Goal: Transaction & Acquisition: Download file/media

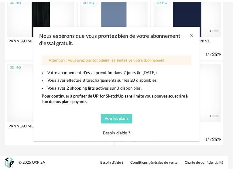
scroll to position [1666, 0]
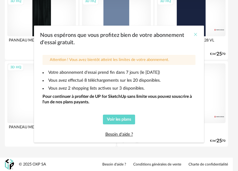
click at [197, 36] on icon "Close" at bounding box center [195, 34] width 5 height 5
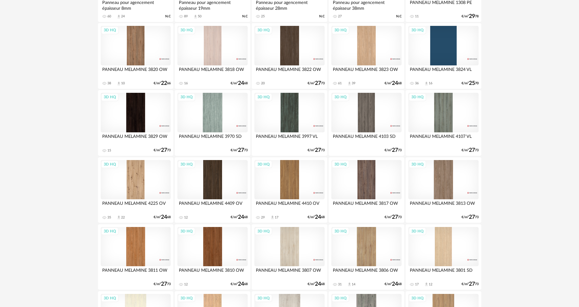
scroll to position [0, 0]
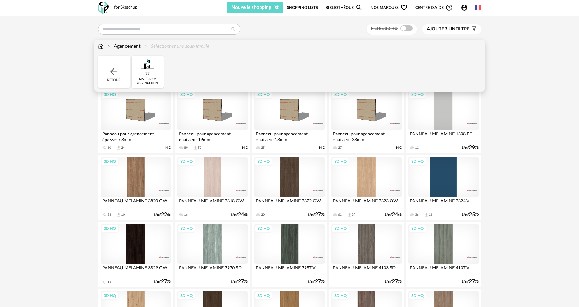
click at [145, 69] on img at bounding box center [147, 64] width 16 height 16
click at [131, 46] on div "Agencement" at bounding box center [123, 46] width 34 height 7
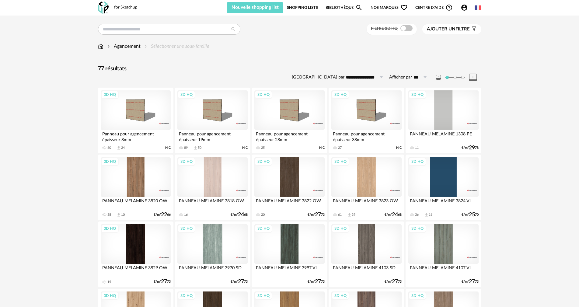
click at [124, 45] on div "Agencement" at bounding box center [123, 46] width 34 height 7
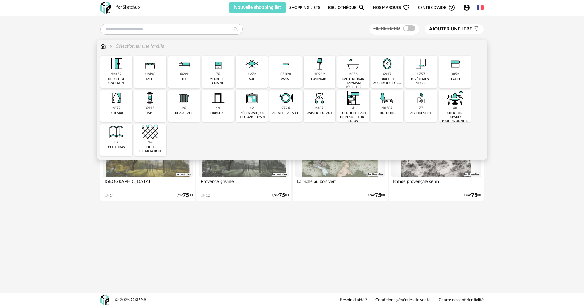
click at [117, 69] on img at bounding box center [116, 64] width 16 height 16
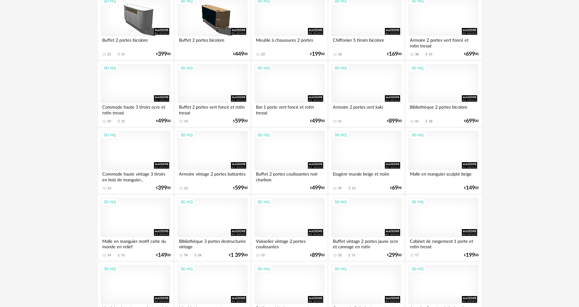
scroll to position [1159, 0]
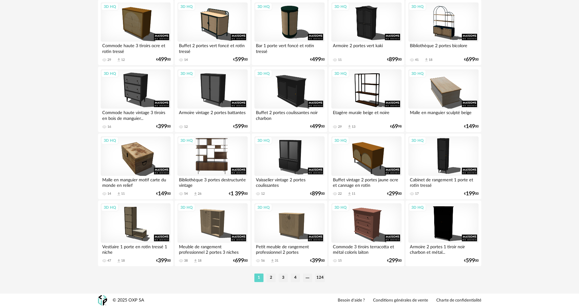
click at [218, 158] on div "3D HQ" at bounding box center [212, 156] width 70 height 40
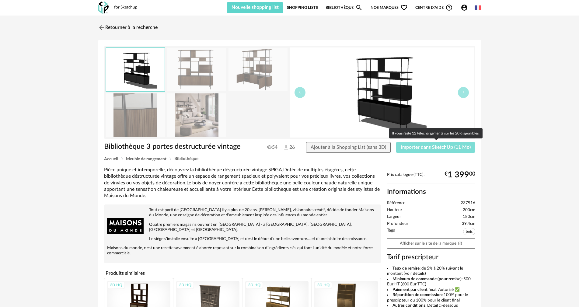
click at [238, 147] on span "Importer dans SketchUp (11 Mo)" at bounding box center [435, 147] width 70 height 5
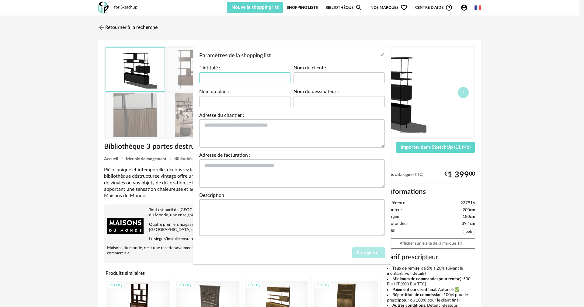
click at [238, 73] on input "Paramètres de la shopping list" at bounding box center [244, 77] width 91 height 11
type input "***"
click at [238, 75] on input "Paramètres de la shopping list" at bounding box center [338, 77] width 91 height 11
type input "***"
click at [238, 170] on button "Enregistrer" at bounding box center [368, 252] width 33 height 11
